Goal: Contribute content: Add original content to the website for others to see

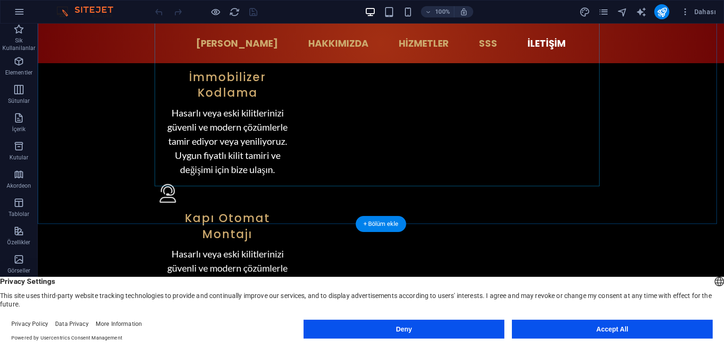
scroll to position [2656, 0]
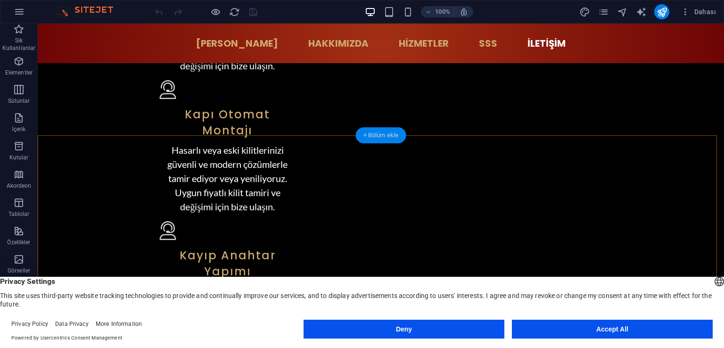
click at [377, 135] on div "+ Bölüm ekle" at bounding box center [381, 135] width 50 height 16
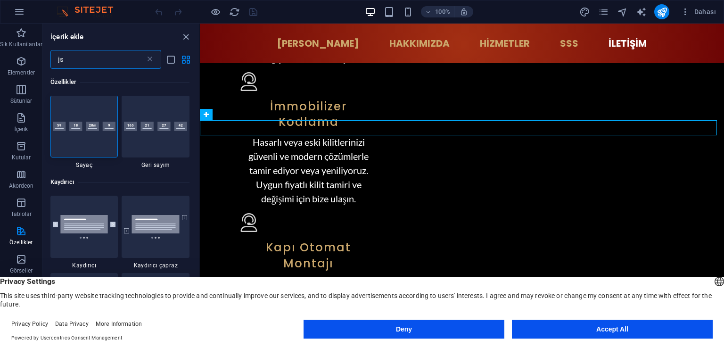
scroll to position [0, 0]
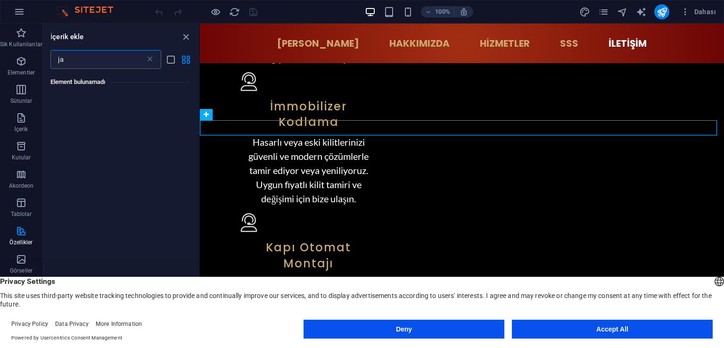
type input "j"
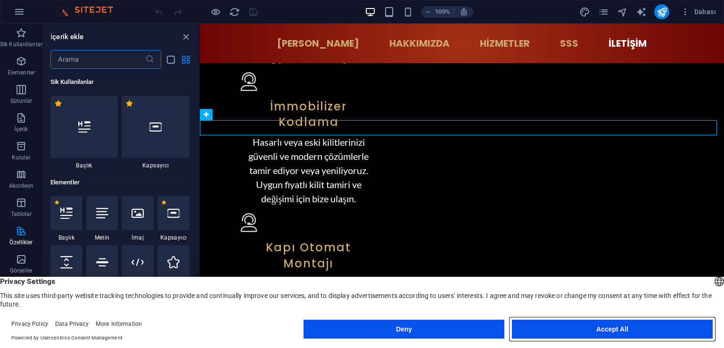
click at [567, 328] on button "Accept All" at bounding box center [612, 329] width 201 height 19
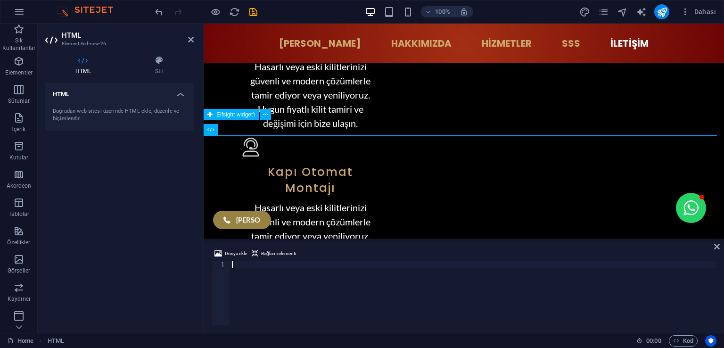
scroll to position [2557, 0]
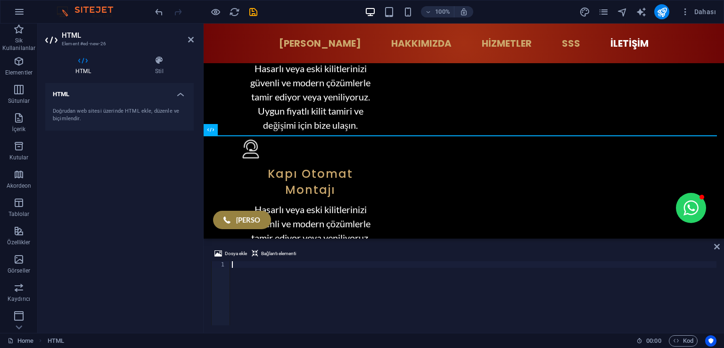
click at [256, 275] on div at bounding box center [473, 299] width 486 height 77
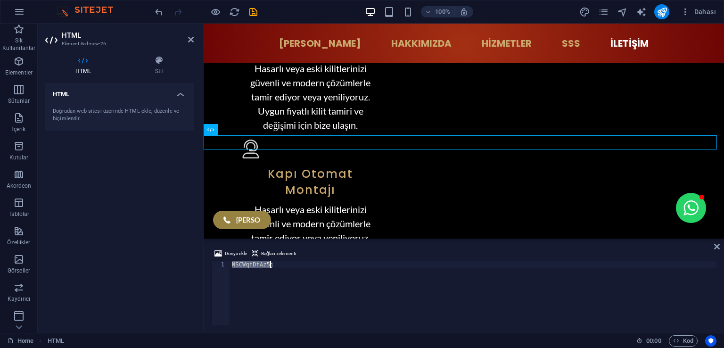
paste textarea "[URL][DOMAIN_NAME]"
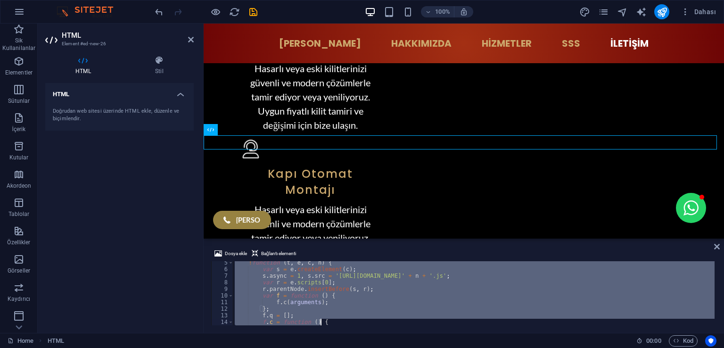
scroll to position [81, 0]
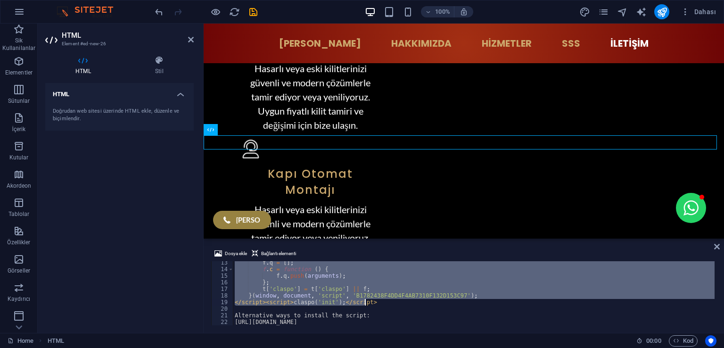
drag, startPoint x: 234, startPoint y: 274, endPoint x: 366, endPoint y: 304, distance: 135.7
click at [366, 304] on div "f . q = [ ] ; f . c = function ( ) { f . q . push ( arguments ) ; } ; t [ 'clas…" at bounding box center [474, 297] width 482 height 77
type textarea "Alternative ways to install the script: [URL][DOMAIN_NAME]"
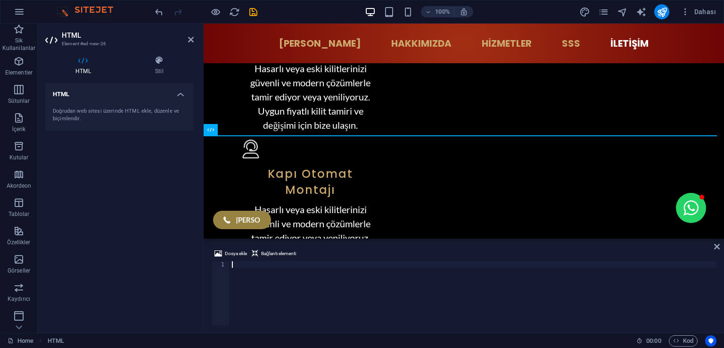
paste textarea "</script><script>claspo('init');</script>"
type textarea "</script><script>claspo('init');</script>"
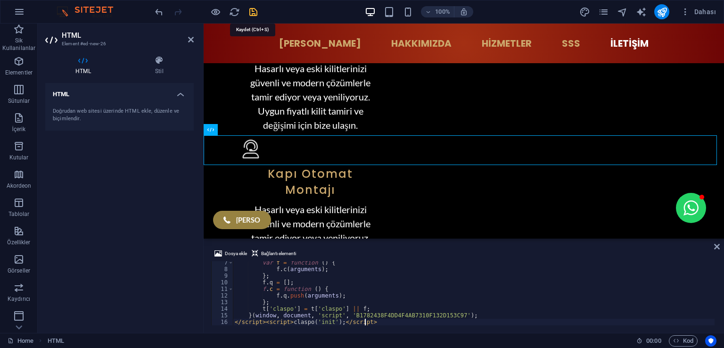
click at [253, 10] on icon "save" at bounding box center [253, 12] width 11 height 11
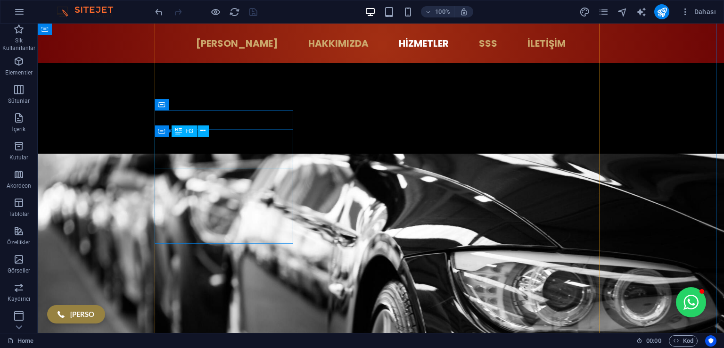
scroll to position [1846, 0]
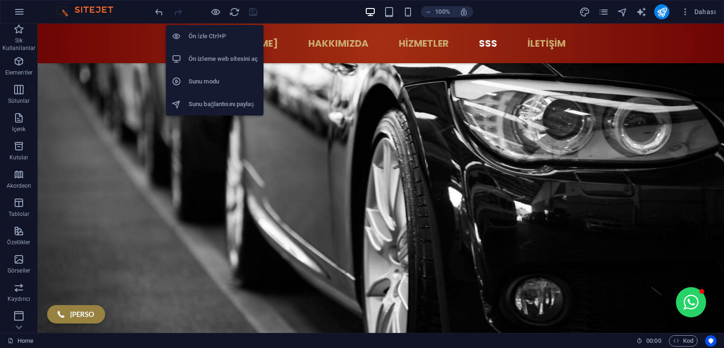
click at [242, 58] on h6 "Ön izleme web sitesini aç" at bounding box center [223, 58] width 69 height 11
